Goal: Transaction & Acquisition: Purchase product/service

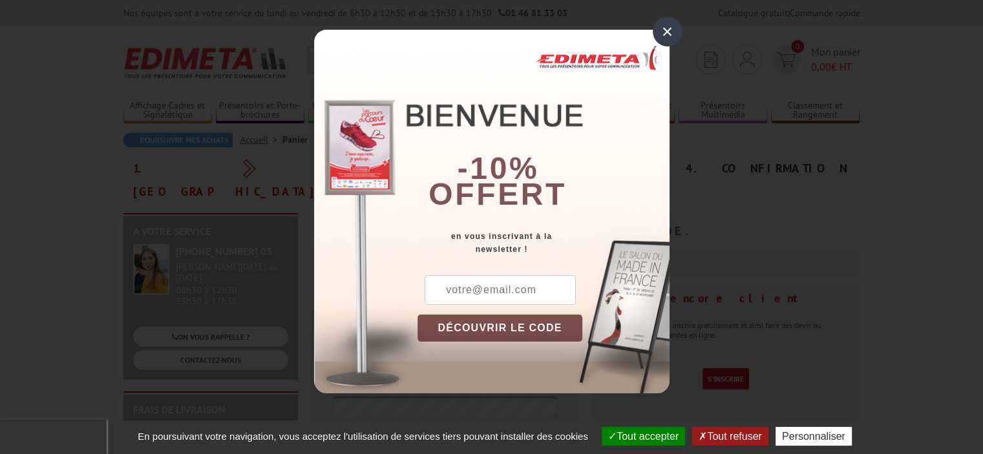
click at [672, 28] on div "×" at bounding box center [668, 32] width 30 height 30
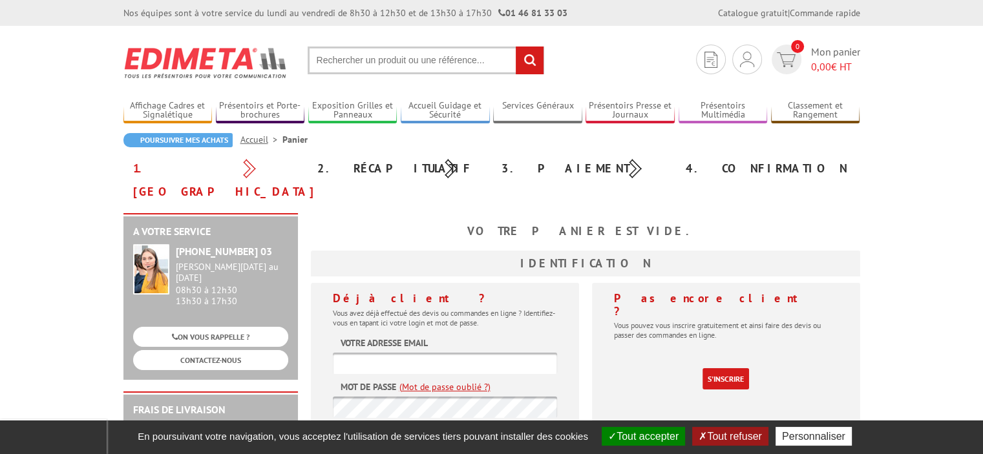
click at [382, 61] on input "text" at bounding box center [426, 61] width 237 height 28
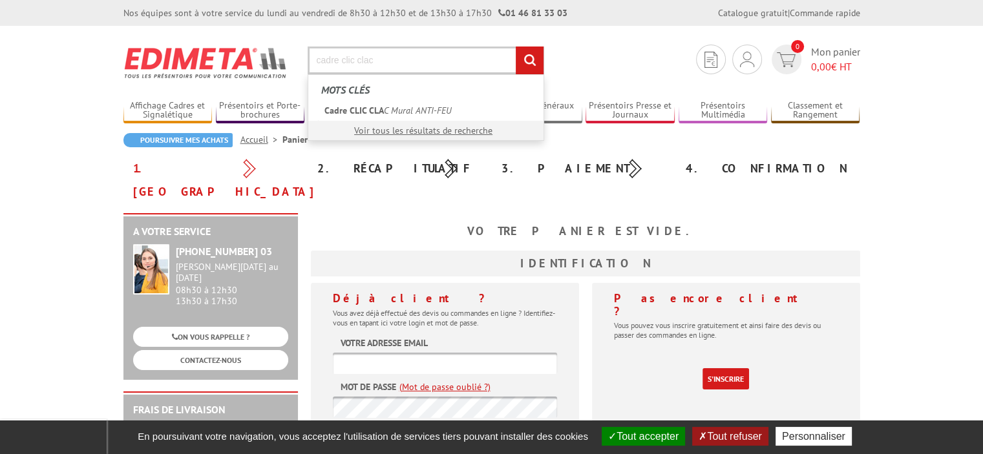
type input "cadre clic clac"
click at [516, 47] on input "rechercher" at bounding box center [530, 61] width 28 height 28
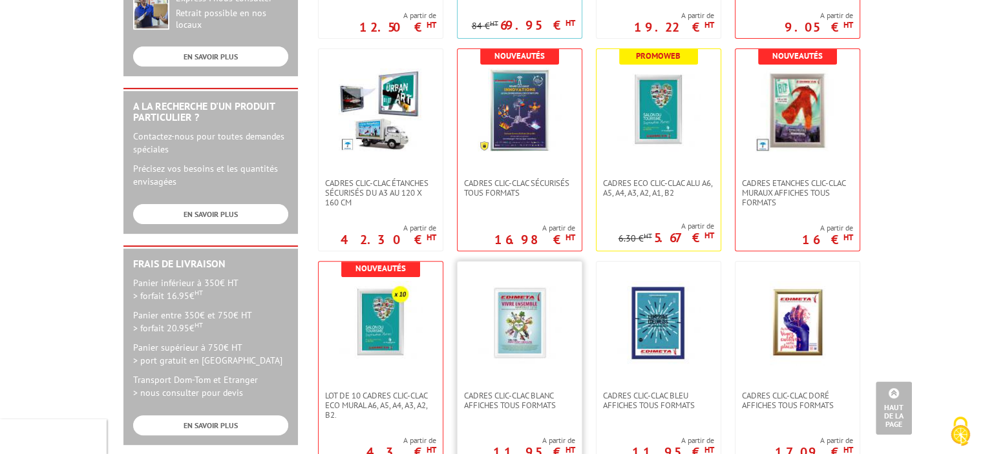
scroll to position [452, 0]
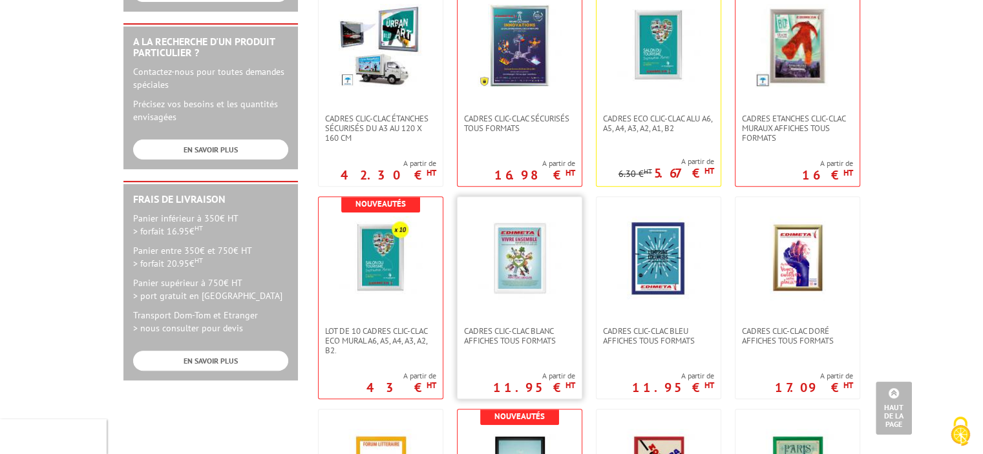
click at [528, 310] on link at bounding box center [519, 261] width 124 height 129
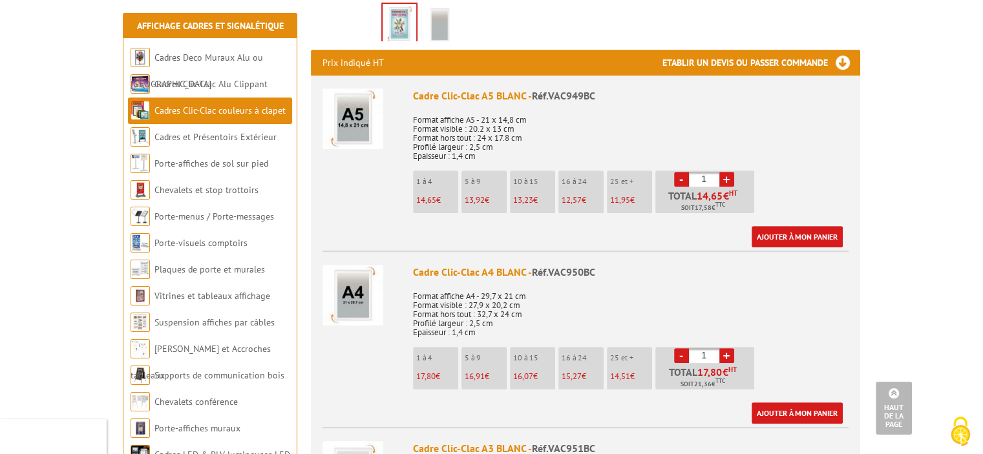
scroll to position [517, 0]
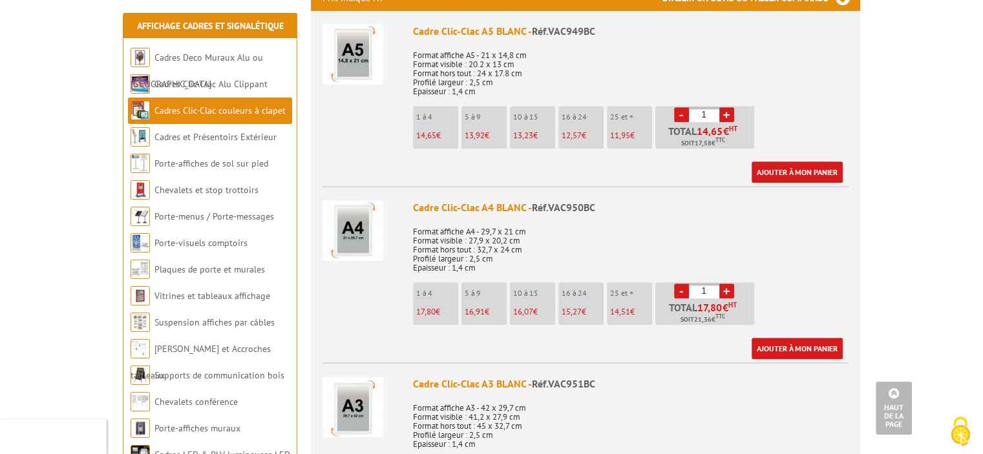
click at [726, 284] on link "+" at bounding box center [726, 291] width 15 height 15
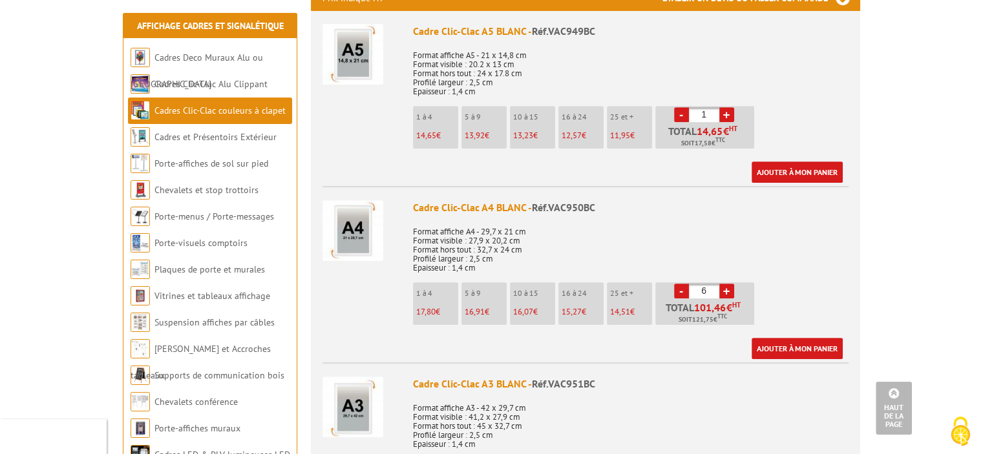
click at [726, 284] on link "+" at bounding box center [726, 291] width 15 height 15
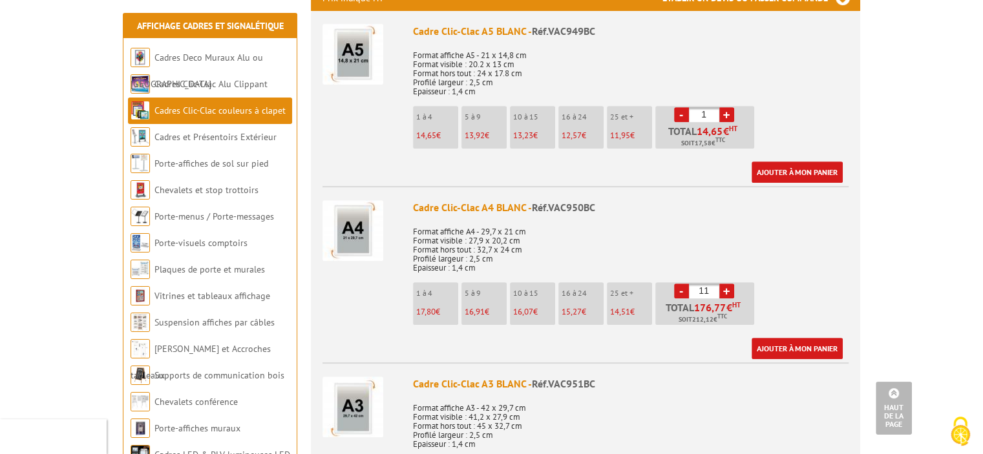
click at [726, 284] on link "+" at bounding box center [726, 291] width 15 height 15
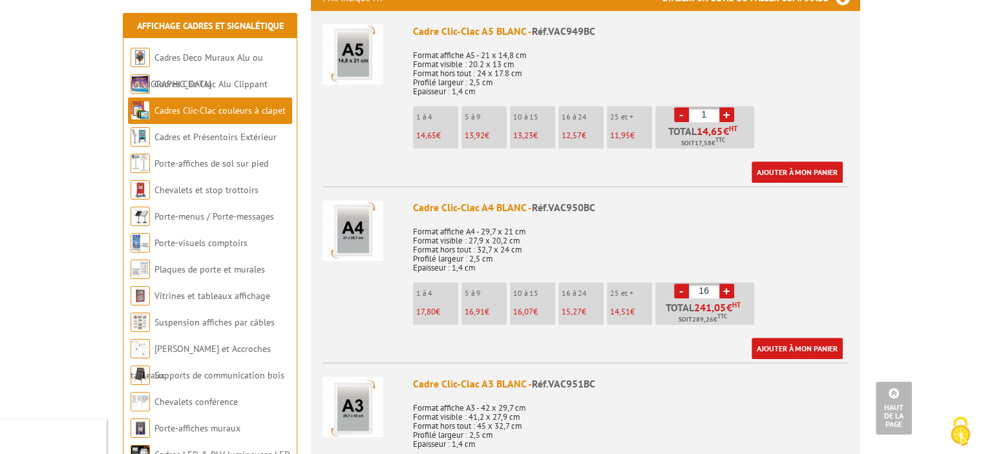
click at [726, 284] on link "+" at bounding box center [726, 291] width 15 height 15
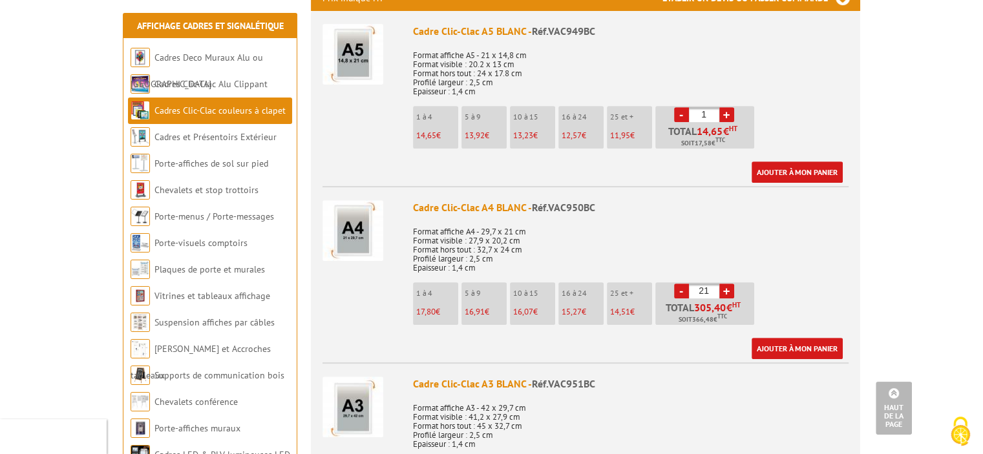
click at [726, 284] on link "+" at bounding box center [726, 291] width 15 height 15
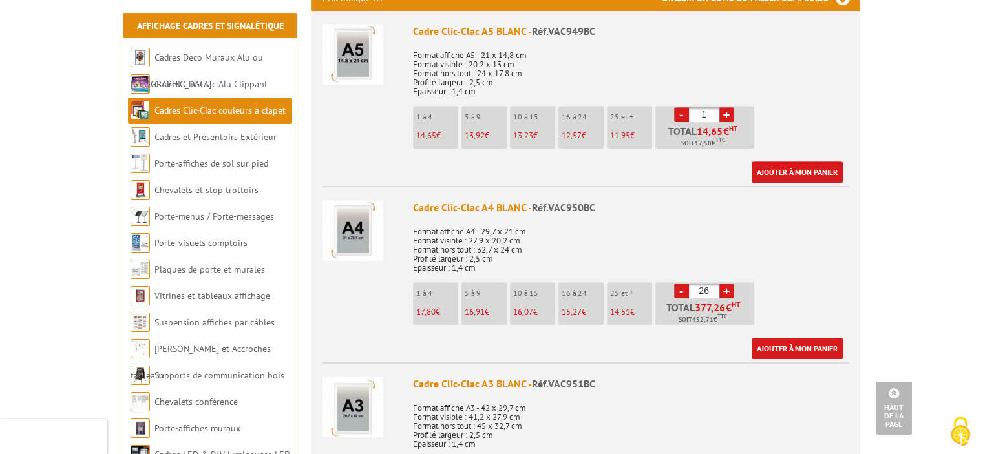
click at [726, 284] on link "+" at bounding box center [726, 291] width 15 height 15
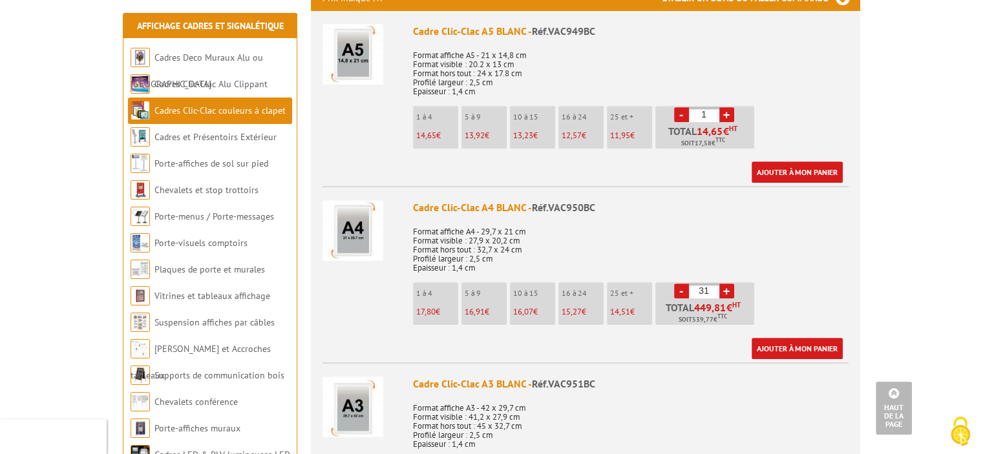
click at [681, 284] on link "-" at bounding box center [681, 291] width 15 height 15
click at [675, 284] on link "-" at bounding box center [681, 291] width 15 height 15
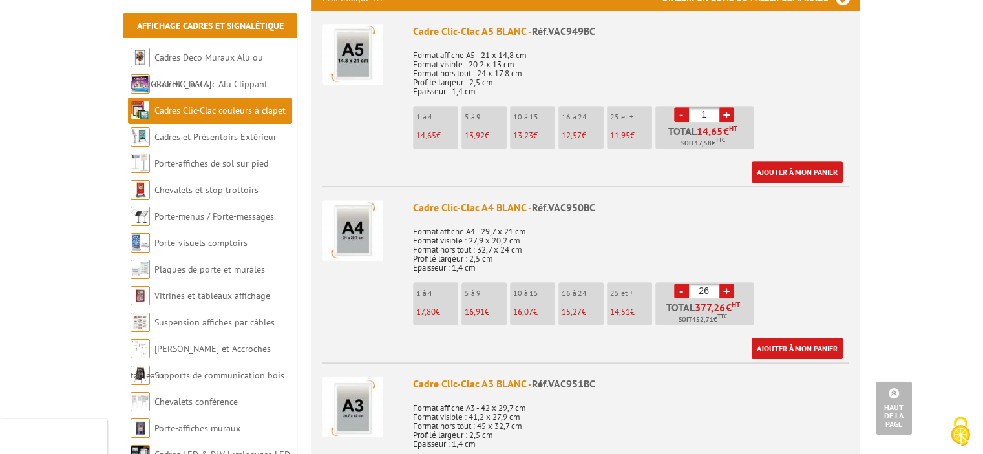
click at [675, 284] on link "-" at bounding box center [681, 291] width 15 height 15
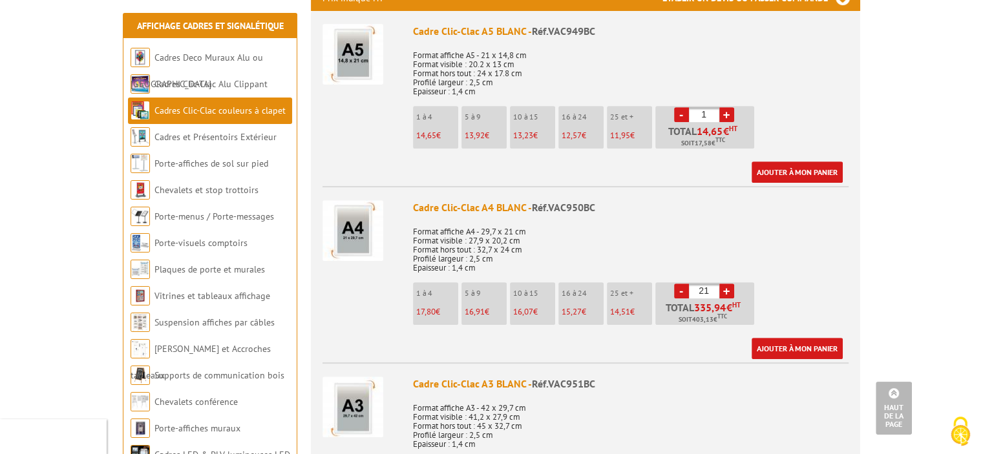
click at [675, 284] on link "-" at bounding box center [681, 291] width 15 height 15
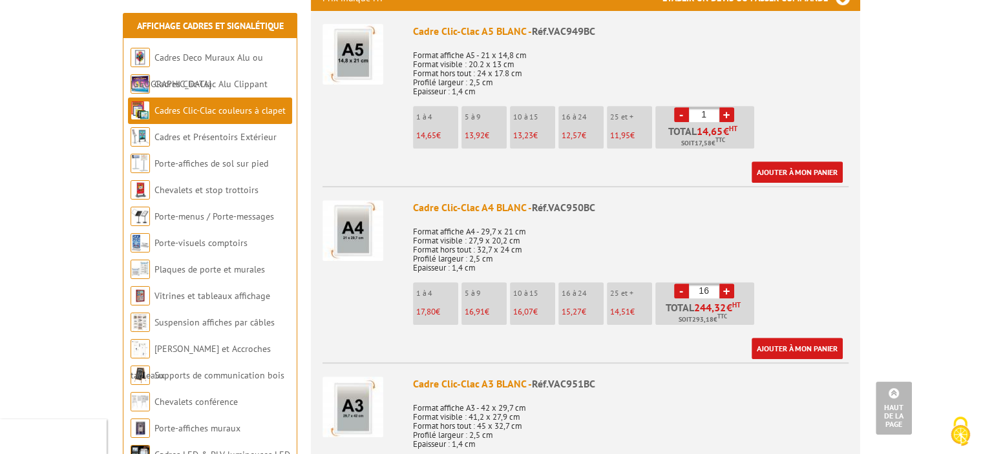
click at [675, 284] on link "-" at bounding box center [681, 291] width 15 height 15
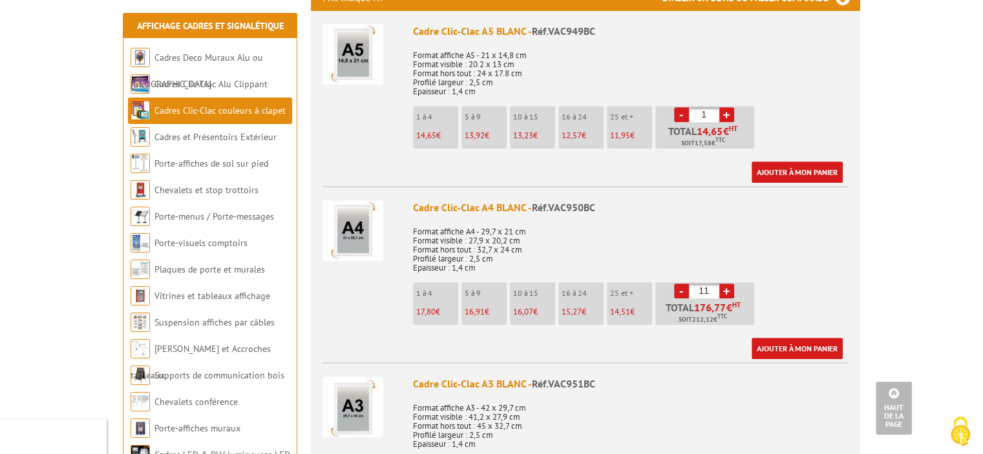
click at [675, 284] on link "-" at bounding box center [681, 291] width 15 height 15
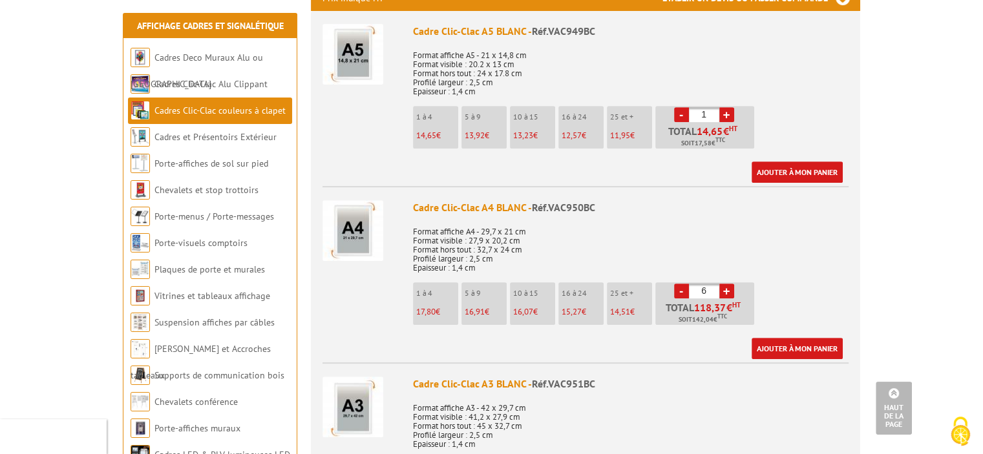
click at [675, 284] on link "-" at bounding box center [681, 291] width 15 height 15
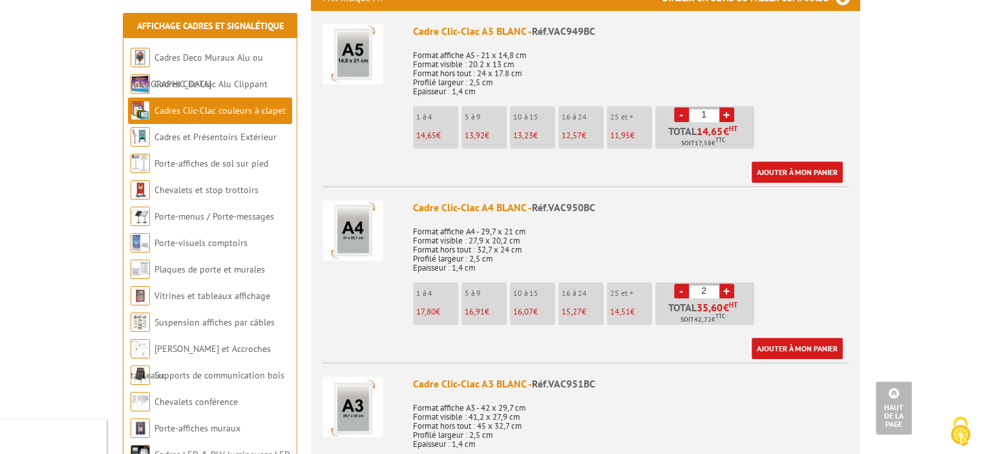
type input "1"
click at [675, 284] on link "-" at bounding box center [681, 291] width 15 height 15
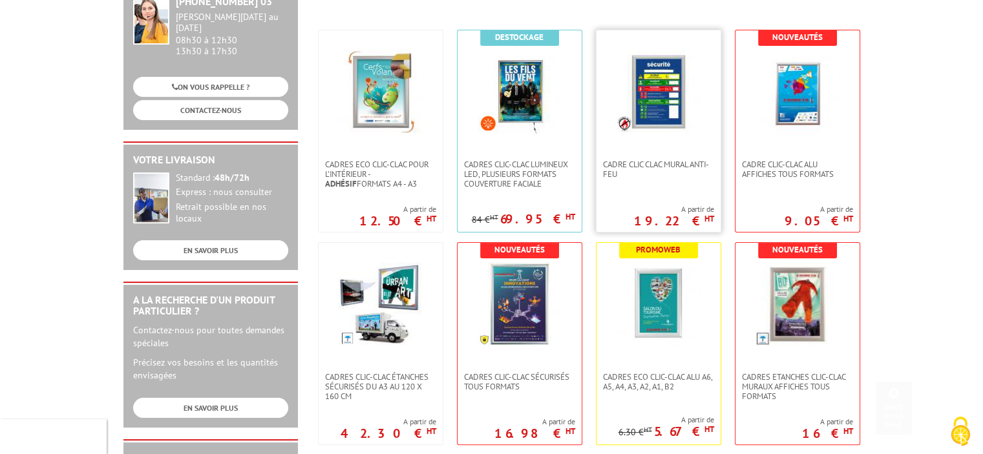
scroll to position [258, 0]
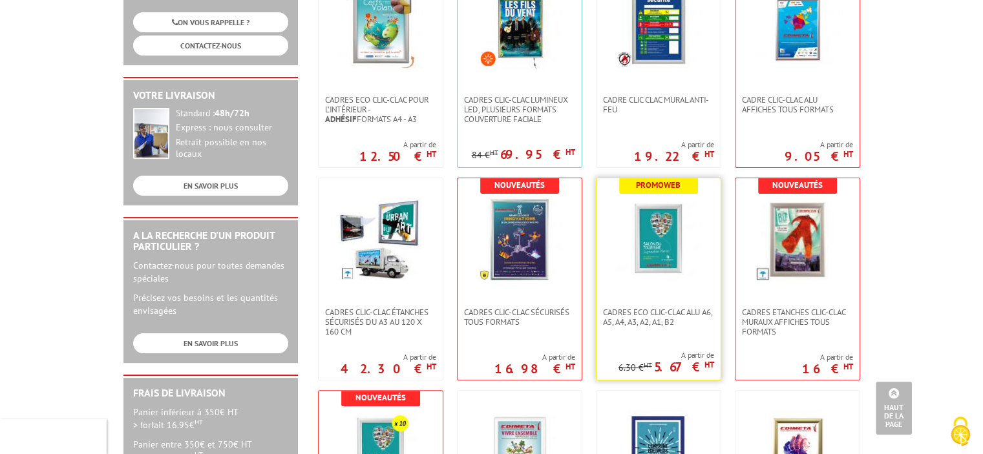
drag, startPoint x: 671, startPoint y: 258, endPoint x: 660, endPoint y: 272, distance: 17.5
click at [671, 258] on img at bounding box center [658, 240] width 84 height 84
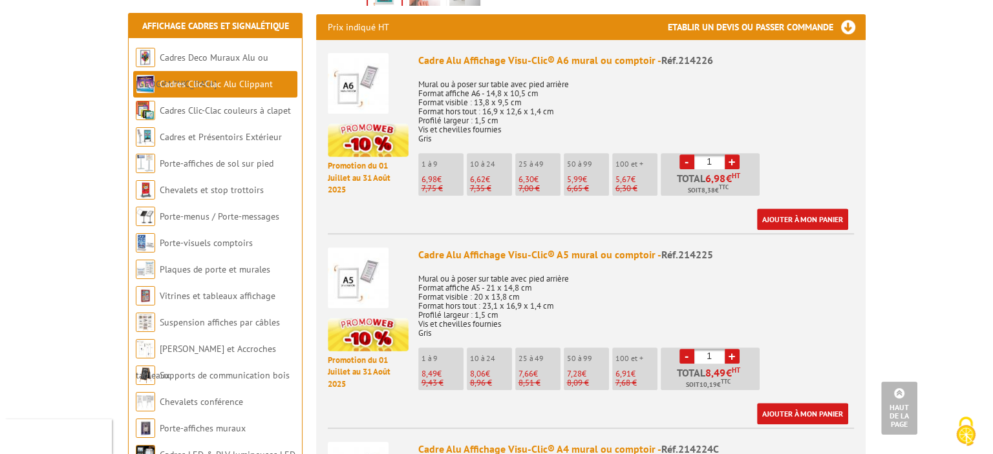
scroll to position [711, 0]
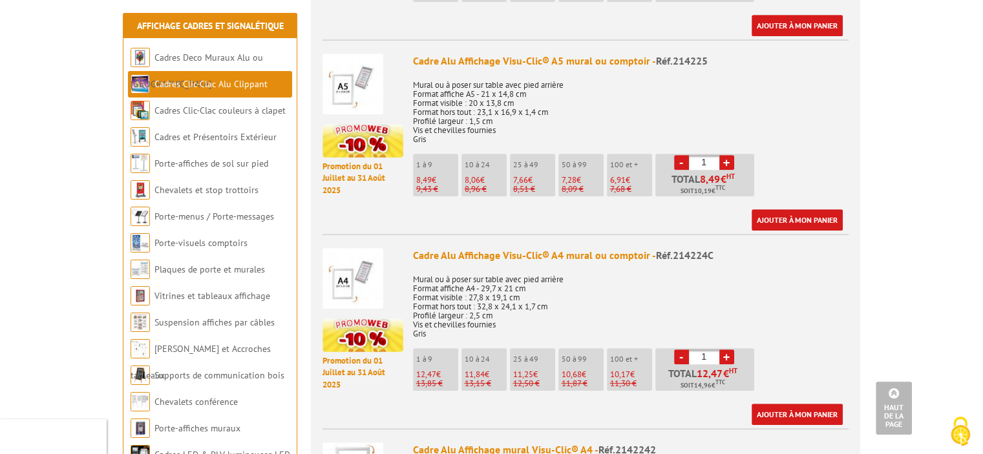
click at [728, 350] on link "+" at bounding box center [726, 357] width 15 height 15
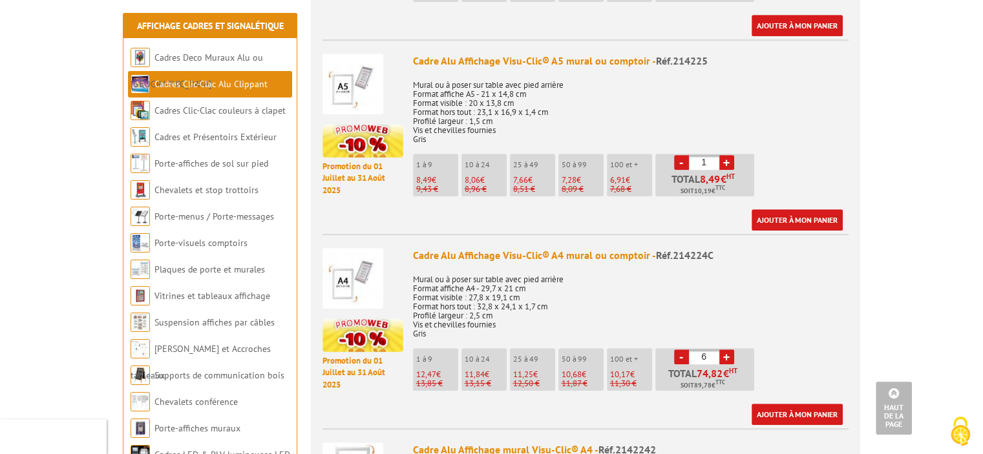
click at [728, 350] on link "+" at bounding box center [726, 357] width 15 height 15
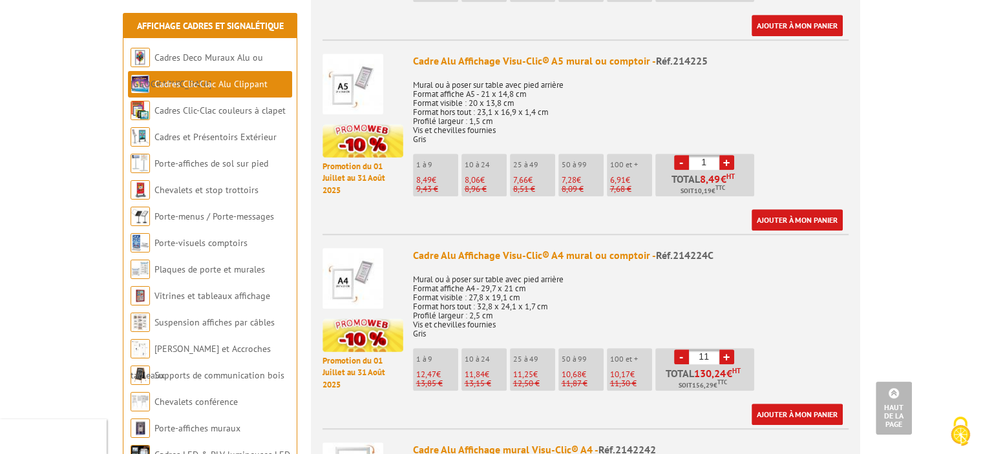
click at [728, 350] on link "+" at bounding box center [726, 357] width 15 height 15
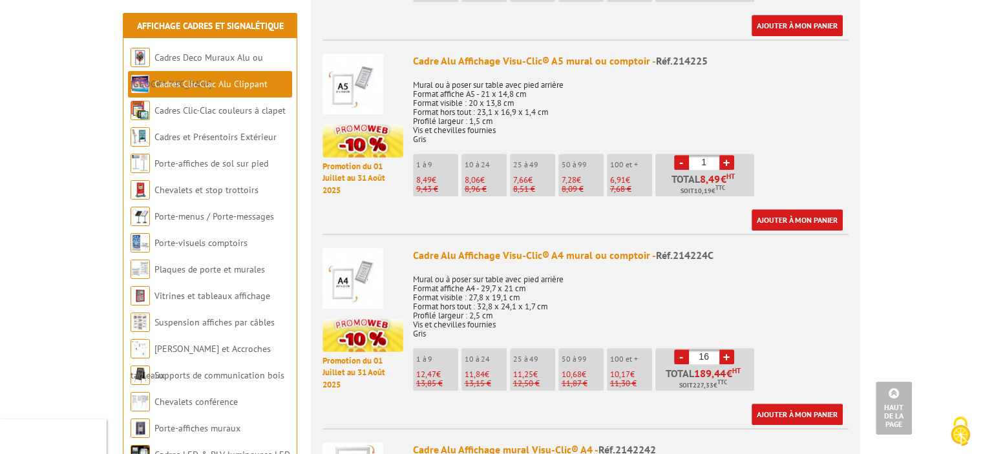
click at [728, 350] on link "+" at bounding box center [726, 357] width 15 height 15
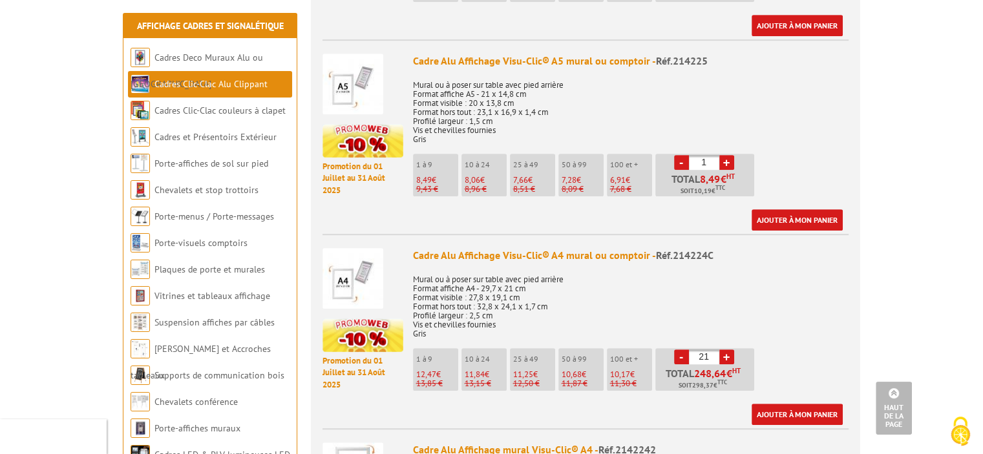
click at [728, 350] on link "+" at bounding box center [726, 357] width 15 height 15
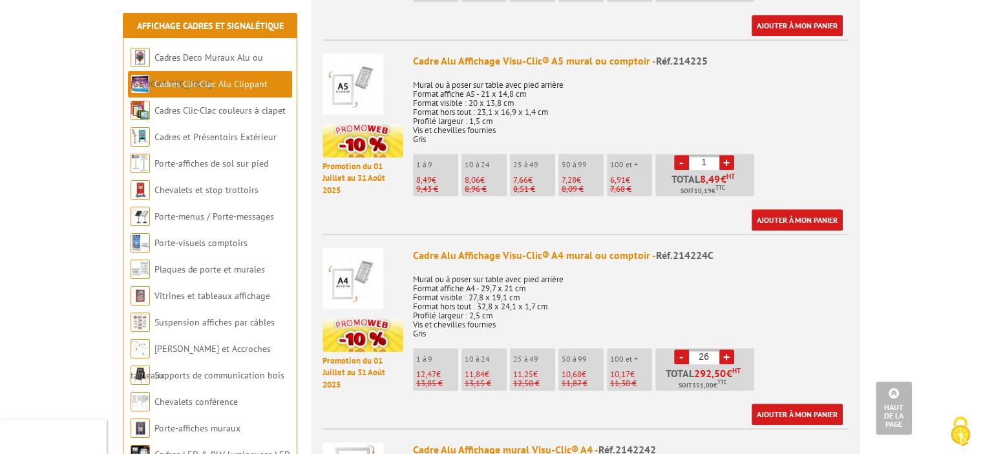
click at [728, 350] on link "+" at bounding box center [726, 357] width 15 height 15
type input "30"
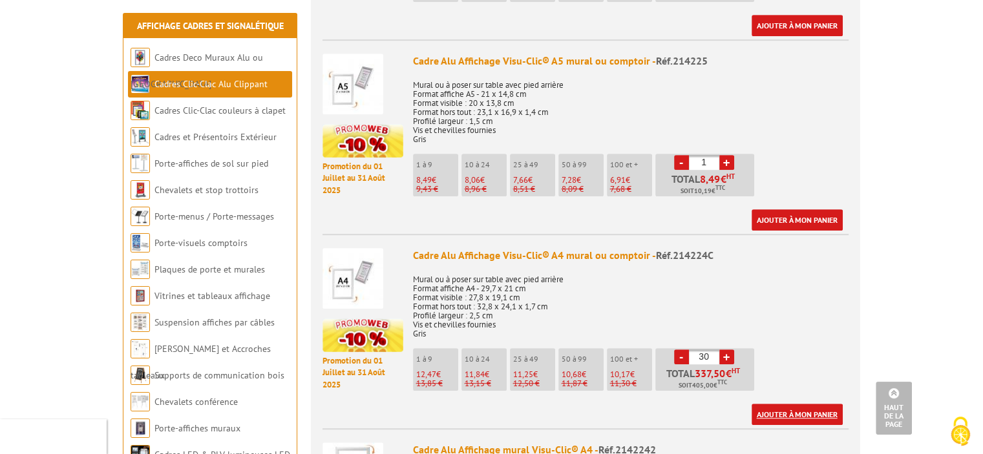
click at [786, 404] on link "Ajouter à mon panier" at bounding box center [797, 414] width 91 height 21
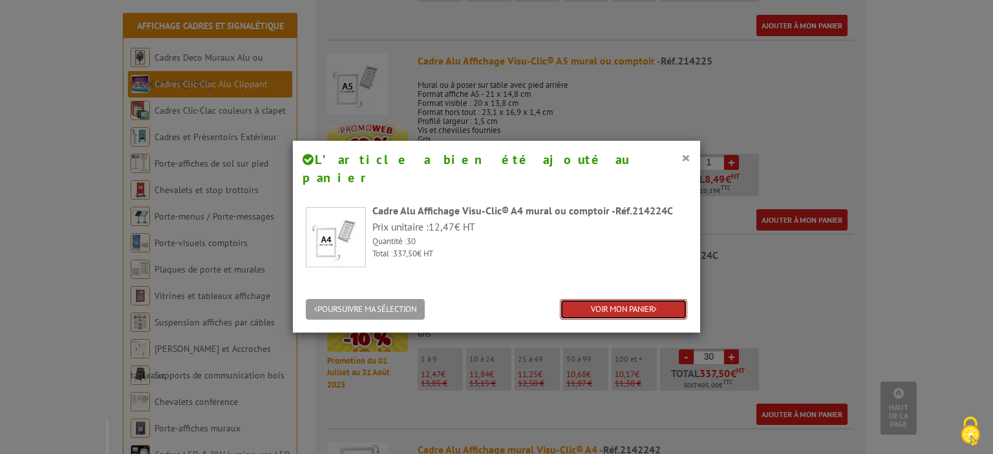
click at [621, 299] on link "VOIR MON PANIER" at bounding box center [623, 309] width 127 height 21
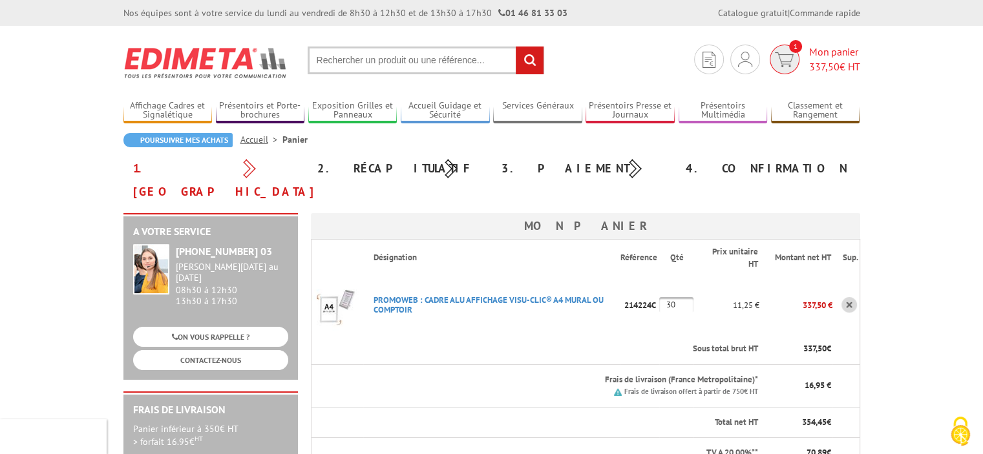
click at [836, 58] on span "Mon panier 337,50 € HT" at bounding box center [834, 60] width 51 height 30
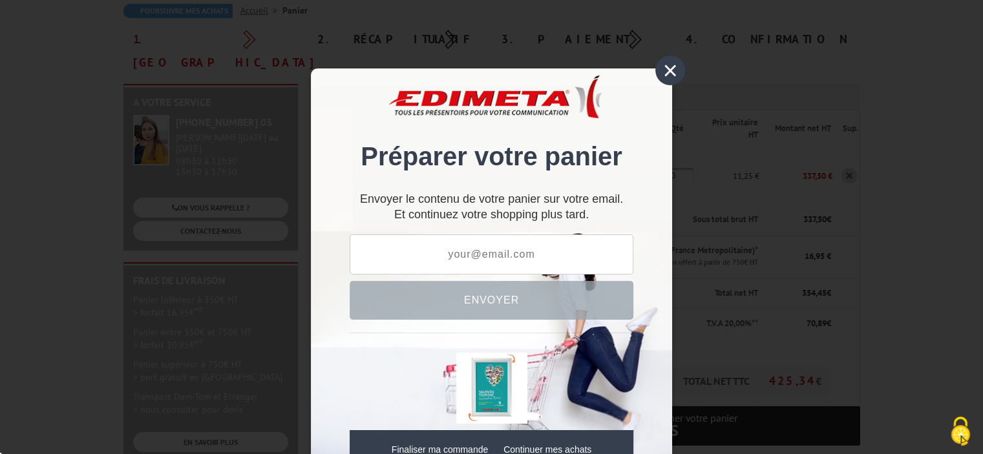
scroll to position [129, 0]
click at [664, 67] on div "×" at bounding box center [670, 71] width 30 height 30
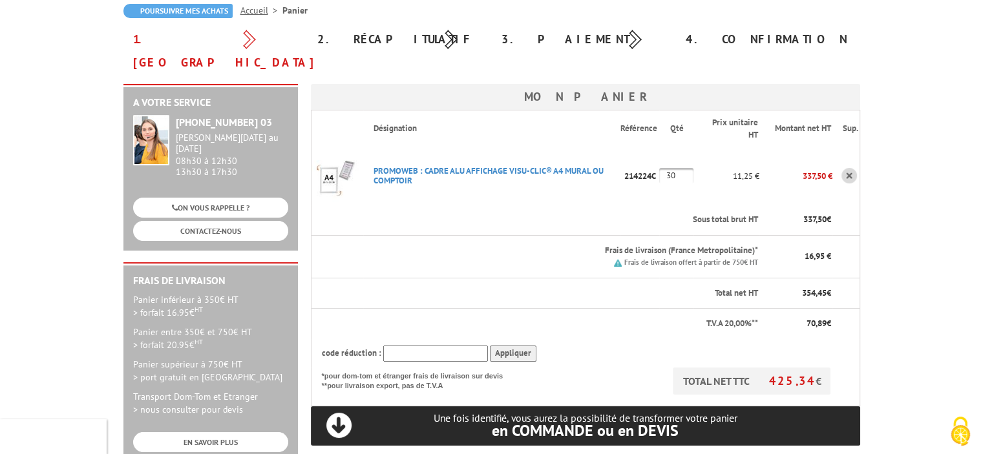
scroll to position [194, 0]
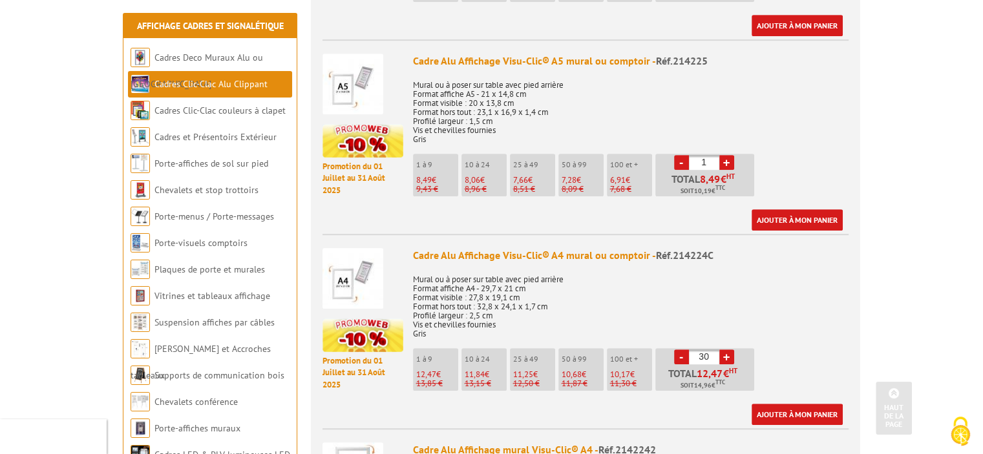
scroll to position [711, 0]
